Goal: Task Accomplishment & Management: Complete application form

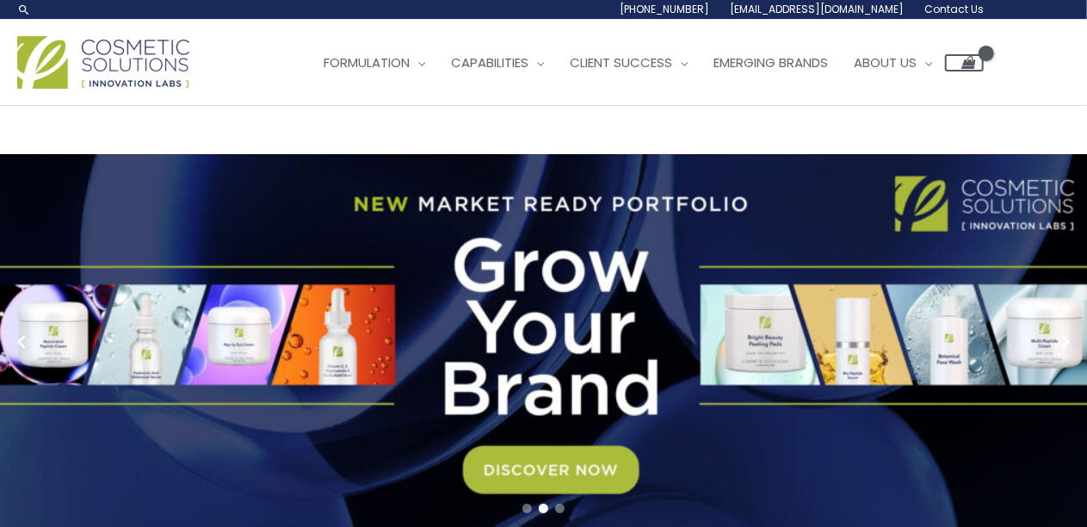
click at [0, 0] on span "Contact Us" at bounding box center [0, 0] width 0 height 0
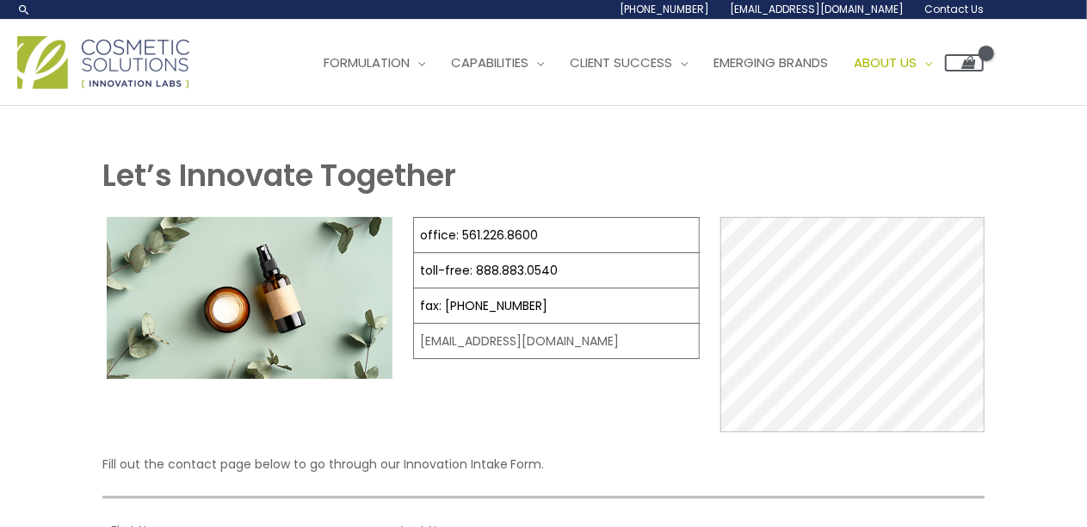
click at [0, 0] on span "Contact Us" at bounding box center [0, 0] width 0 height 0
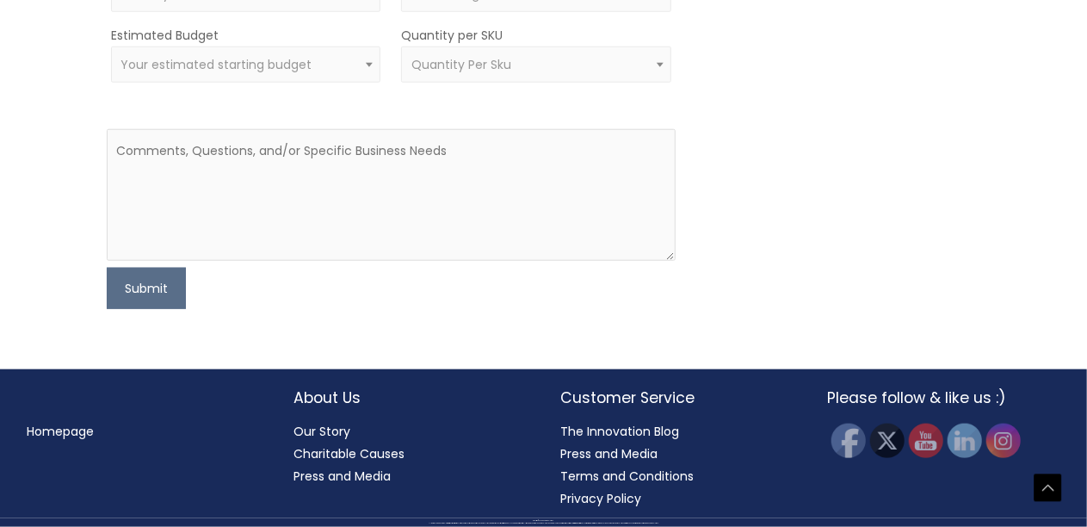
scroll to position [964, 0]
type input "[PERSON_NAME]"
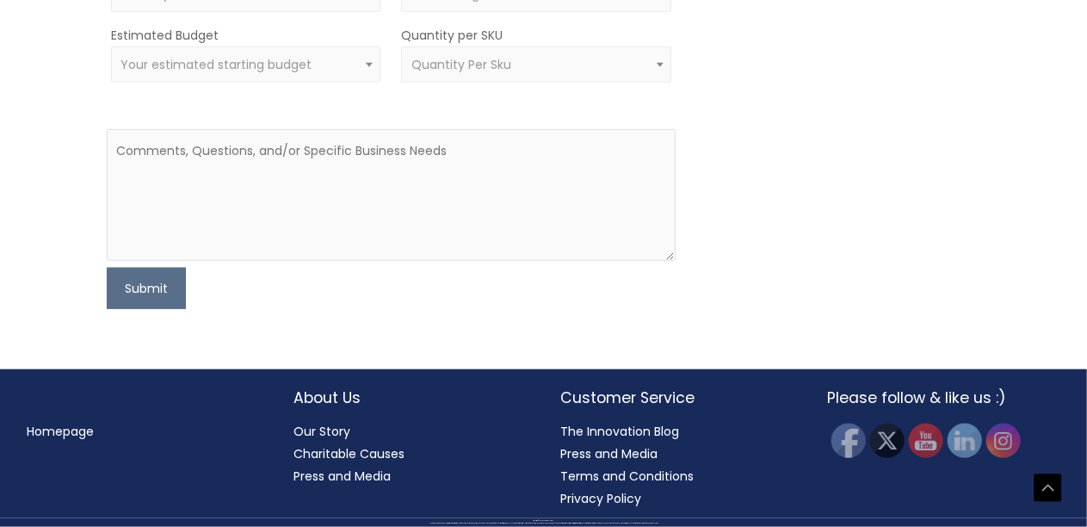
paste input "[PERSON_NAME][EMAIL_ADDRESS][MEDICAL_DATA][DOMAIN_NAME]"
type input "[PERSON_NAME][EMAIL_ADDRESS][MEDICAL_DATA][DOMAIN_NAME]"
paste input "1.4803037659"
type input "1.4803037659"
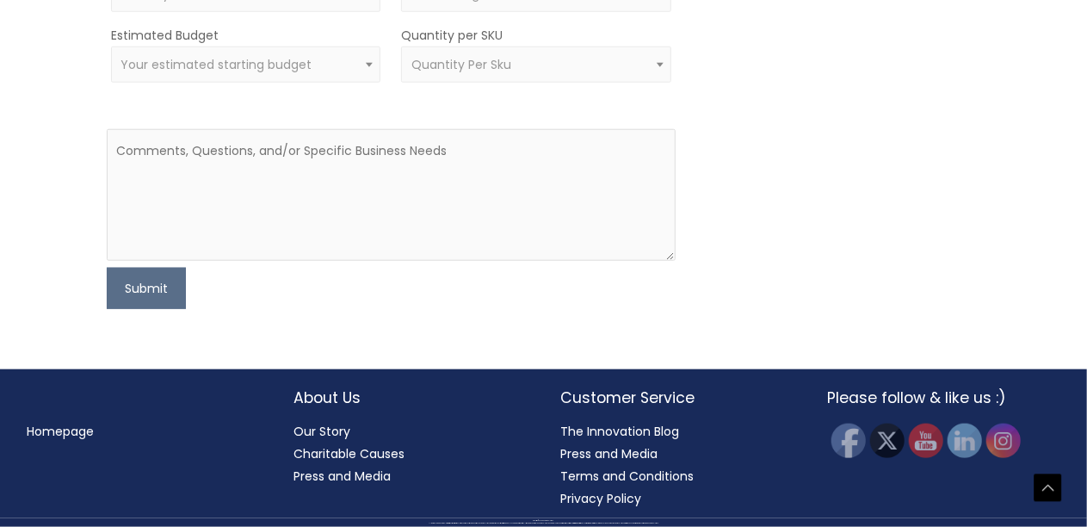
type input "Trans Seas LLC"
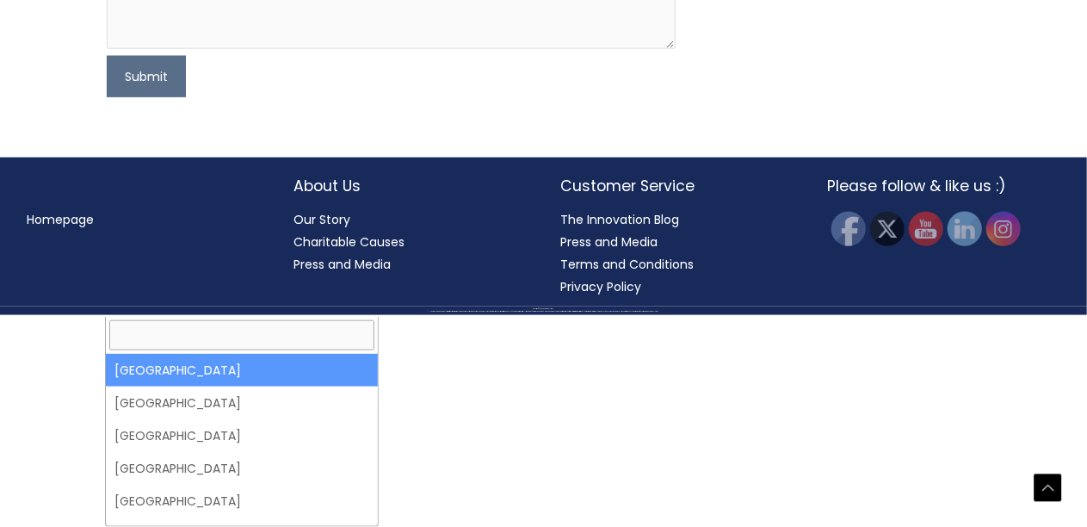
select select "[GEOGRAPHIC_DATA]"
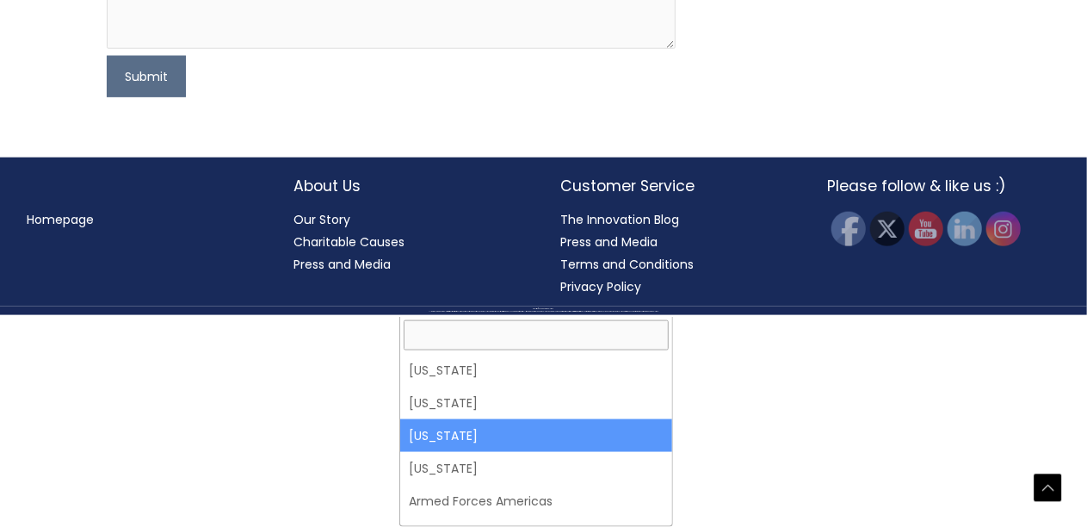
select select "[US_STATE]"
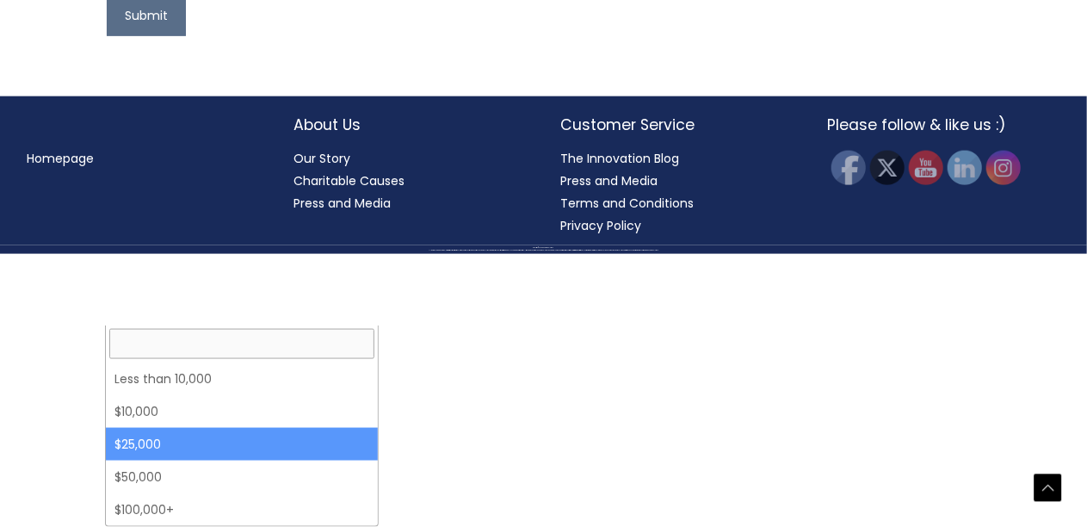
select select "25000"
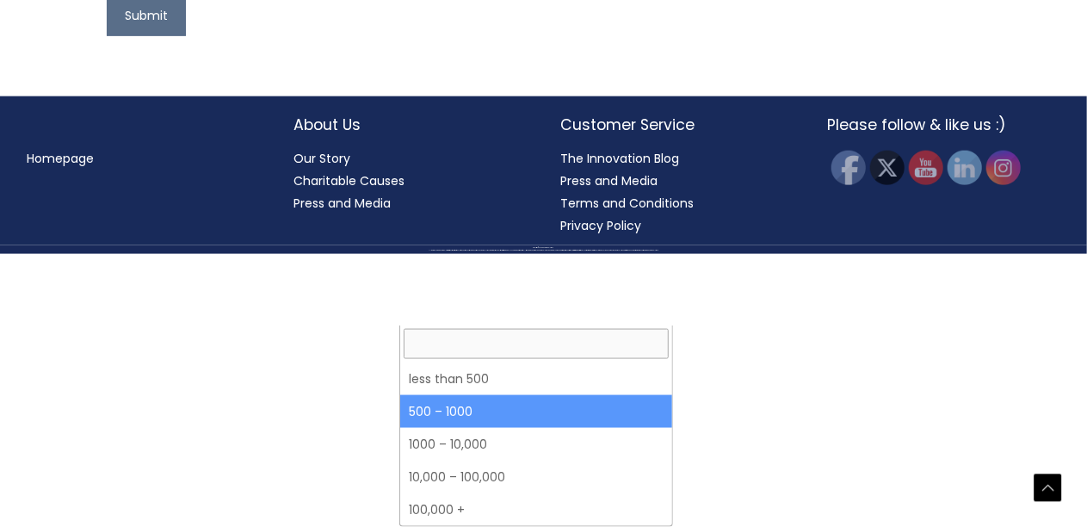
select select "8"
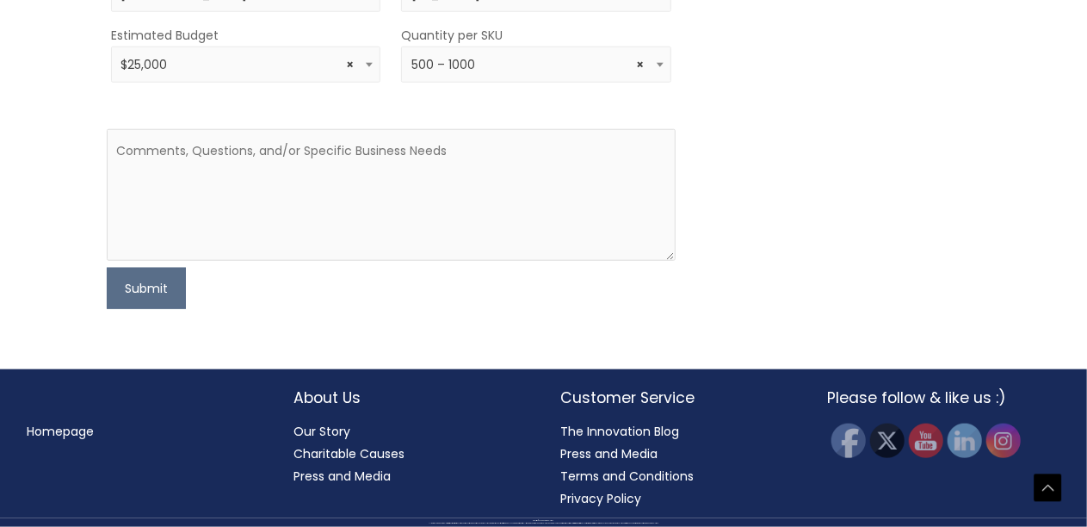
scroll to position [1189, 0]
click at [249, 261] on textarea at bounding box center [391, 195] width 569 height 132
paste textarea "My name is [PERSON_NAME][MEDICAL_DATA], and I am the Procurement/purchase manag…"
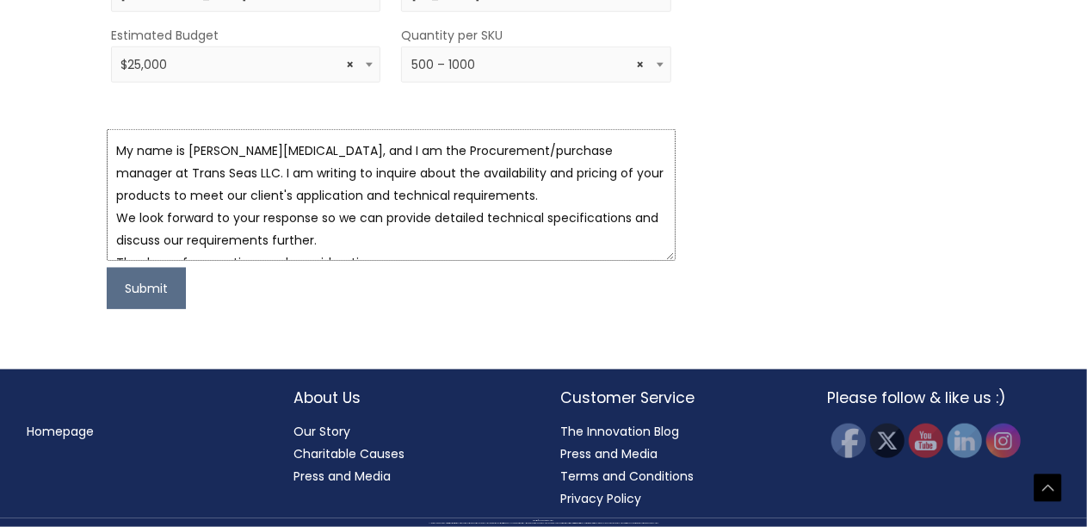
scroll to position [10, 0]
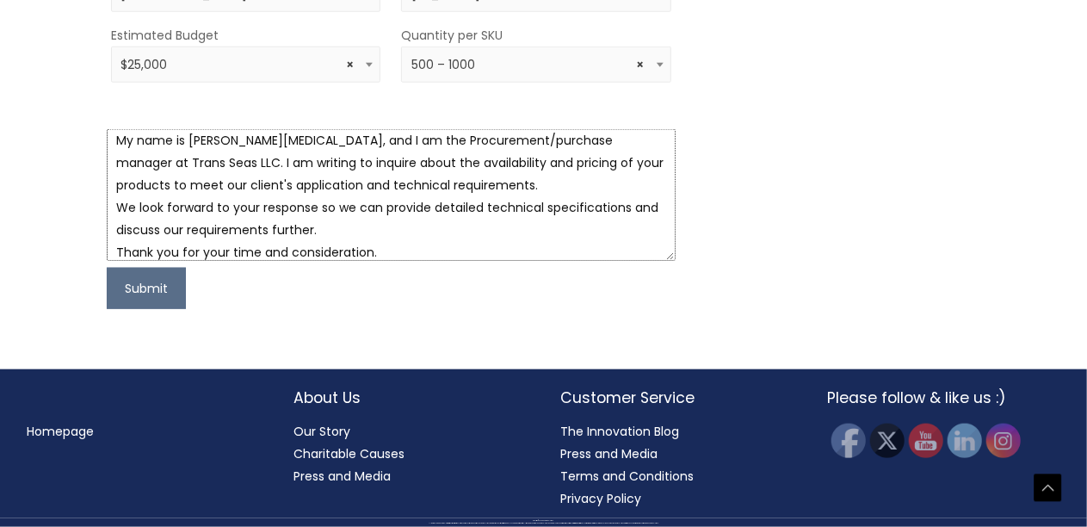
type textarea "My name is [PERSON_NAME][MEDICAL_DATA], and I am the Procurement/purchase manag…"
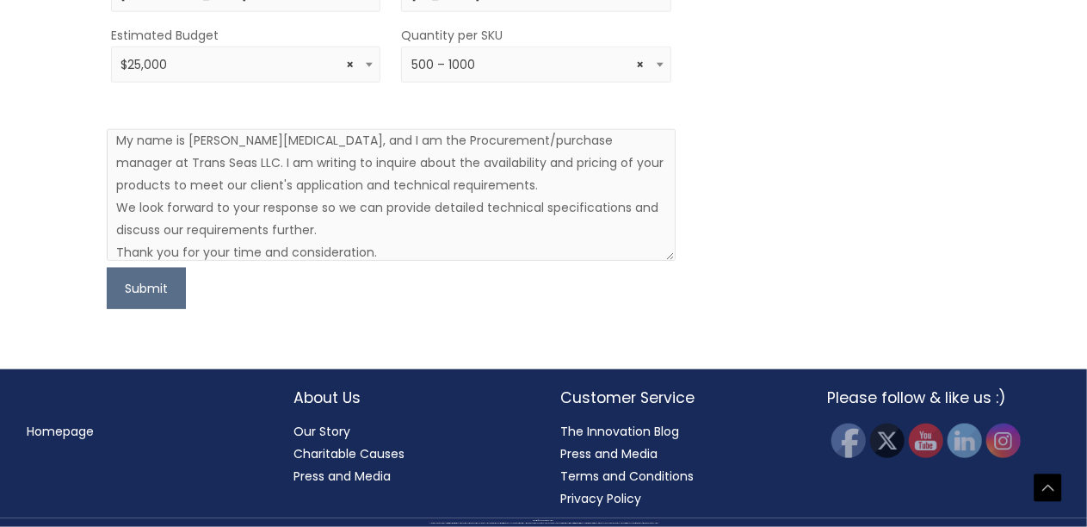
click at [141, 309] on button "Submit" at bounding box center [146, 288] width 79 height 41
